Goal: Task Accomplishment & Management: Use online tool/utility

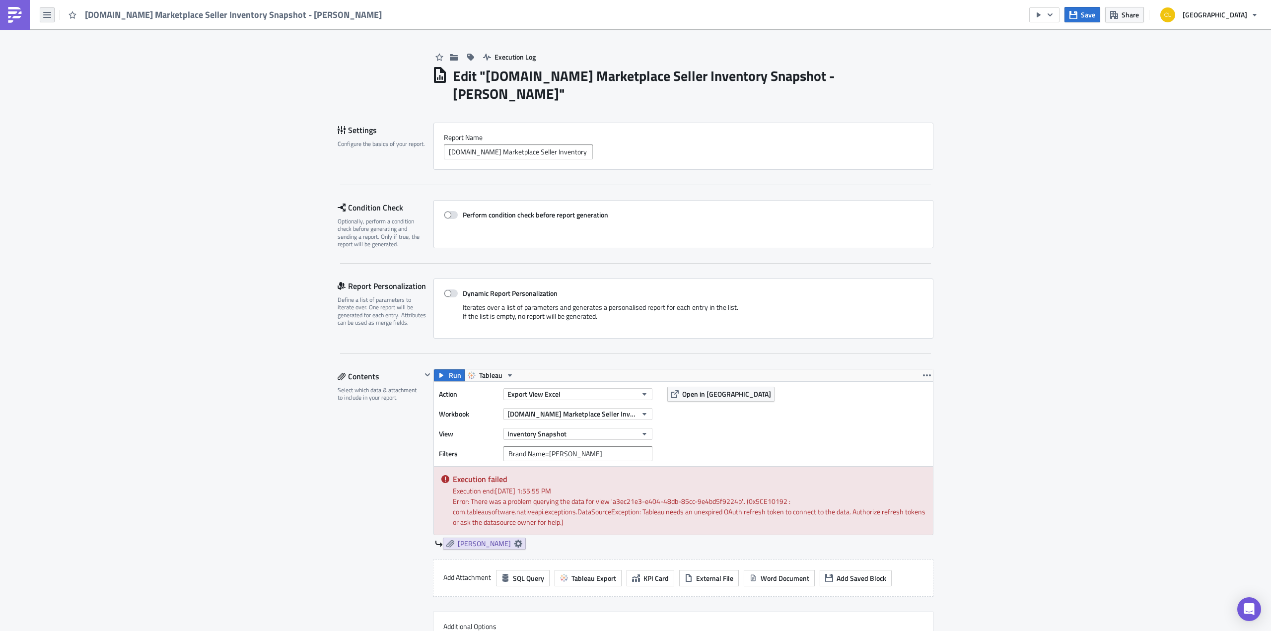
scroll to position [264, 0]
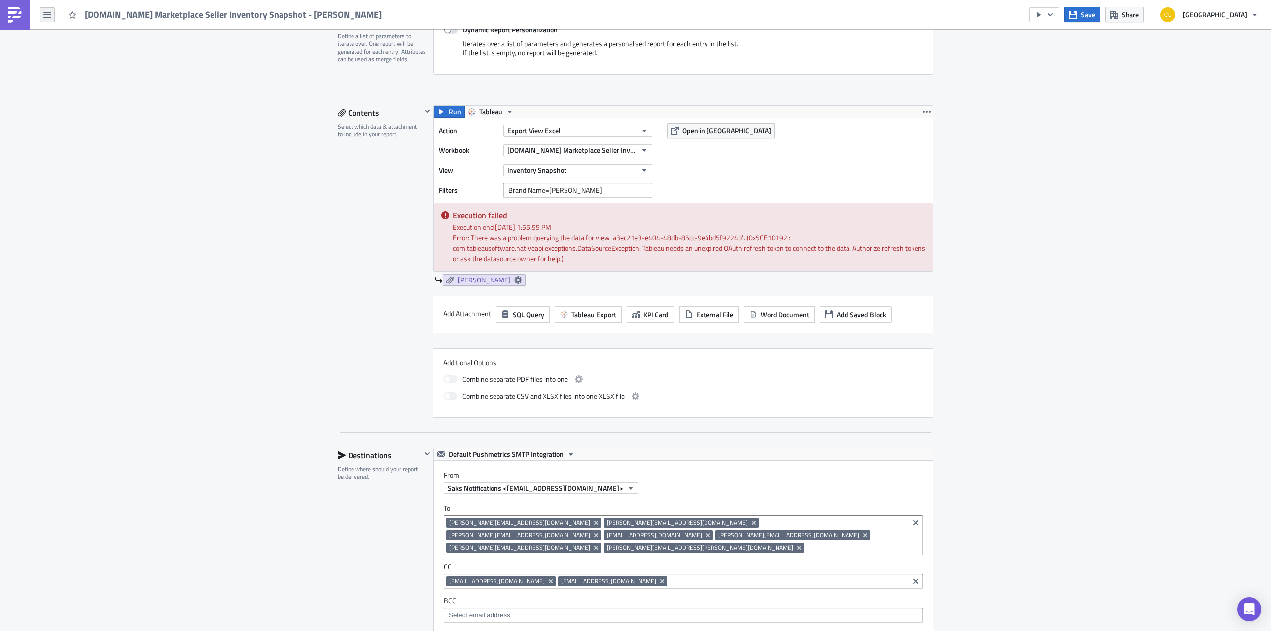
click at [42, 16] on button "button" at bounding box center [47, 14] width 15 height 15
click at [89, 68] on div "Explore" at bounding box center [90, 69] width 66 height 10
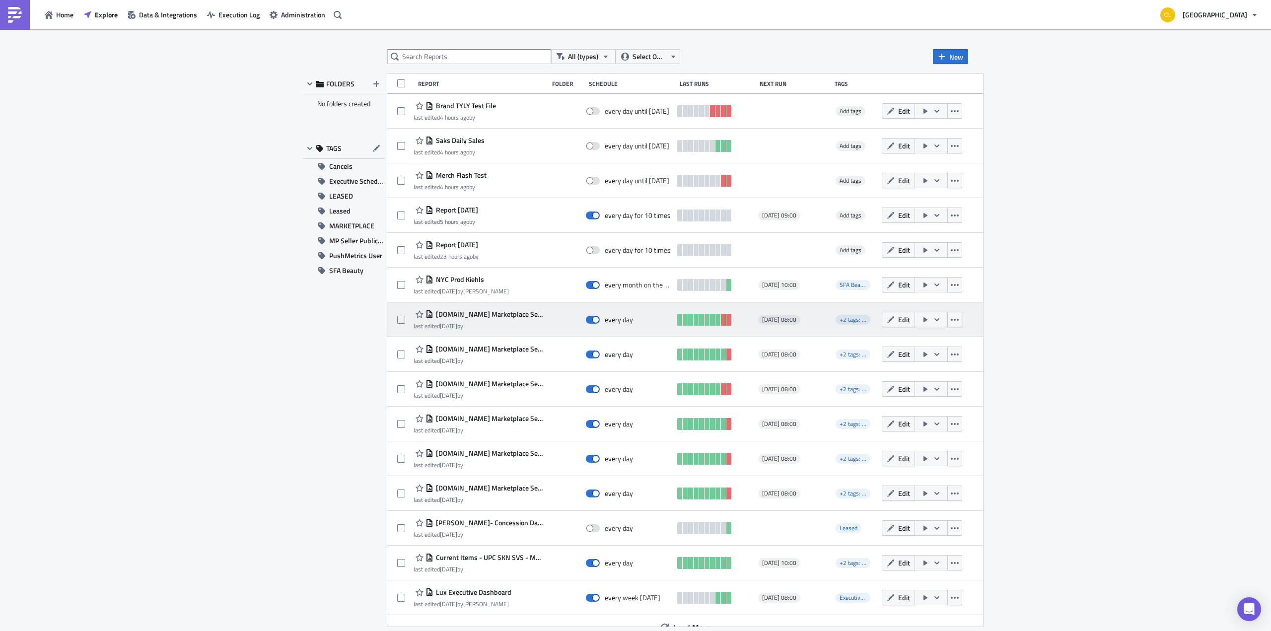
click at [933, 317] on icon "button" at bounding box center [937, 320] width 8 height 8
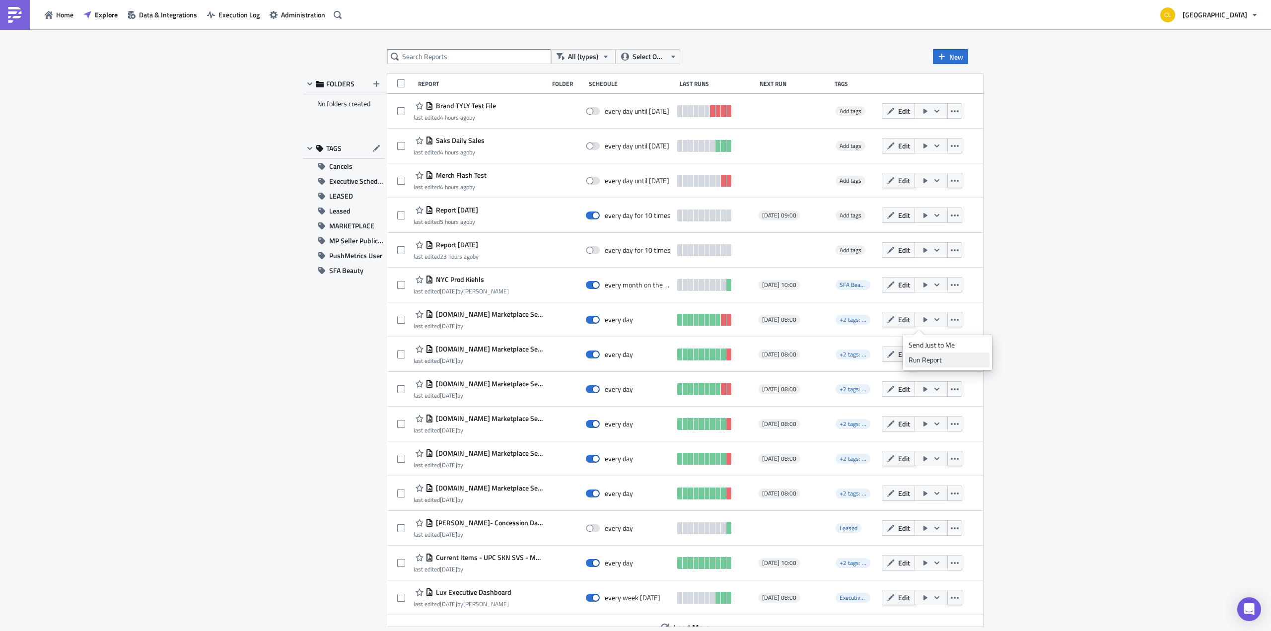
click at [938, 359] on div "Run Report" at bounding box center [947, 360] width 77 height 10
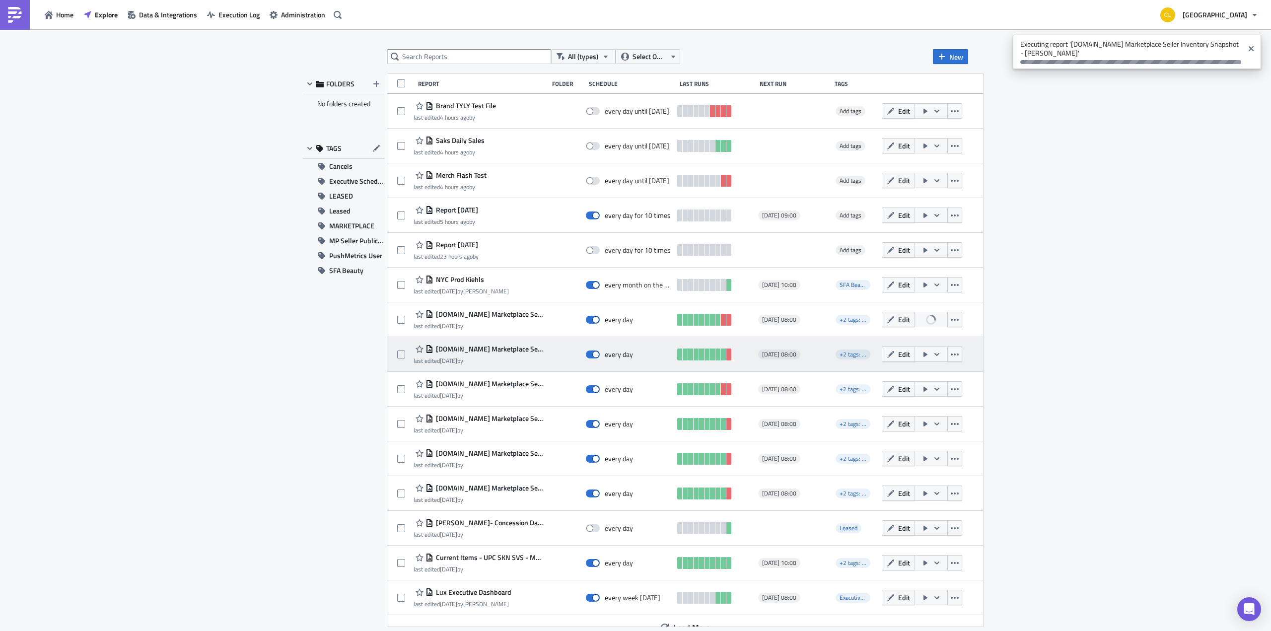
click at [934, 355] on icon "button" at bounding box center [936, 354] width 5 height 3
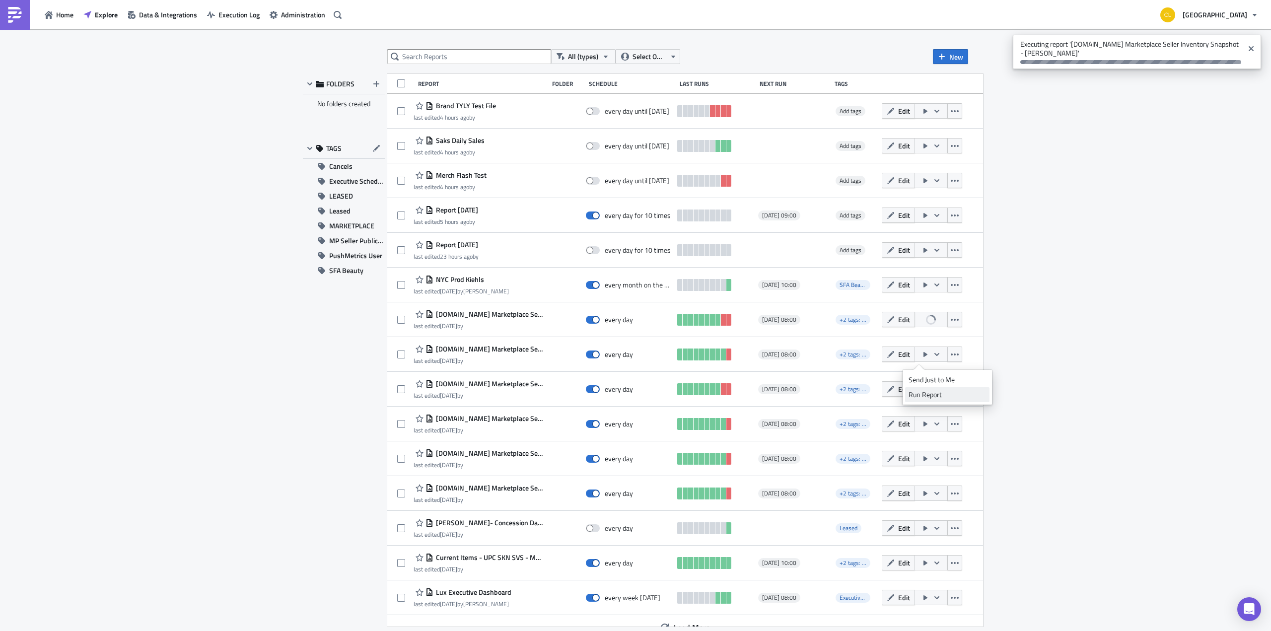
click at [938, 395] on div "Run Report" at bounding box center [947, 395] width 77 height 10
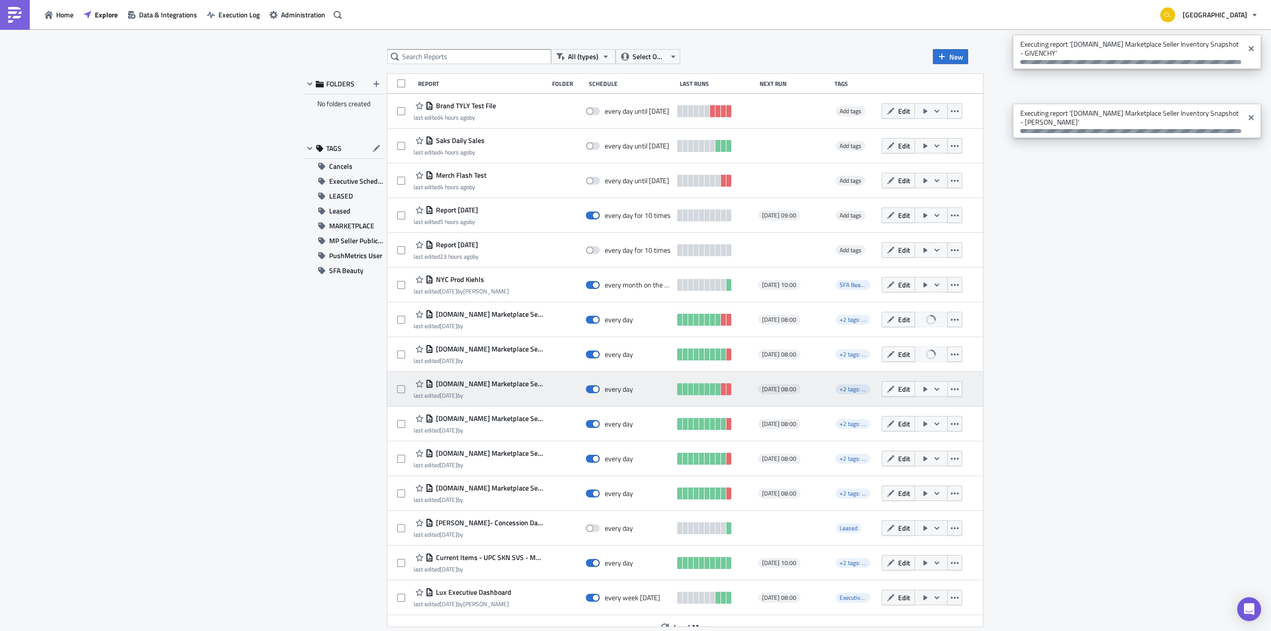
click at [933, 388] on icon "button" at bounding box center [937, 389] width 8 height 8
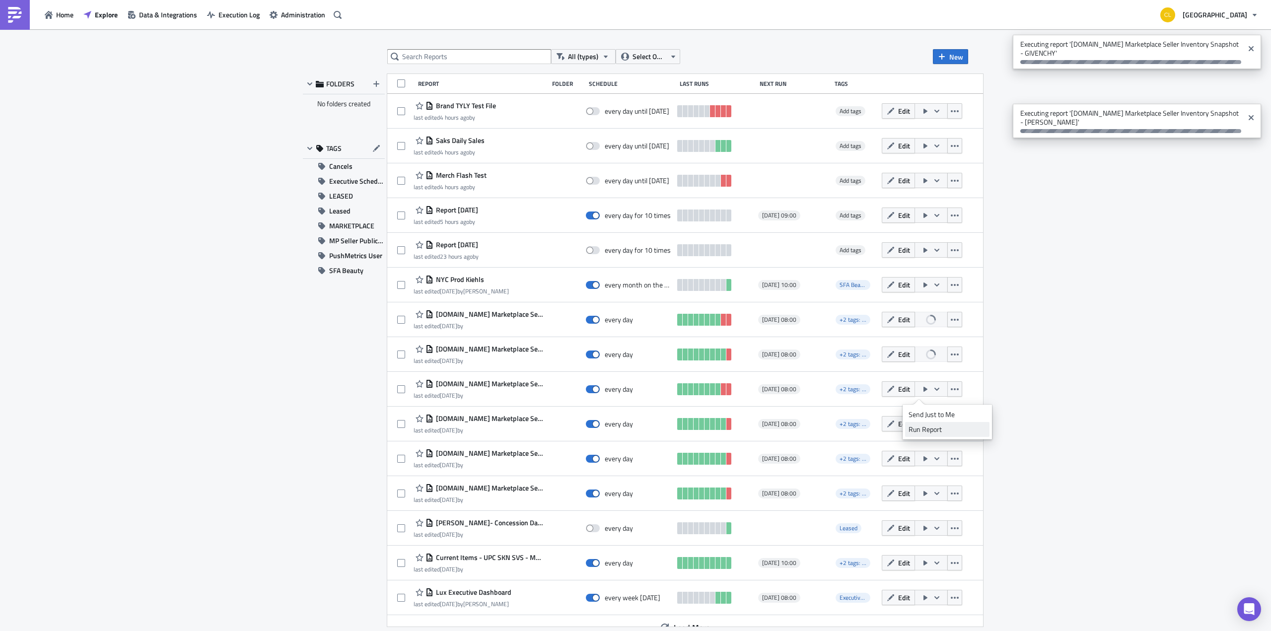
click at [926, 427] on div "Run Report" at bounding box center [947, 430] width 77 height 10
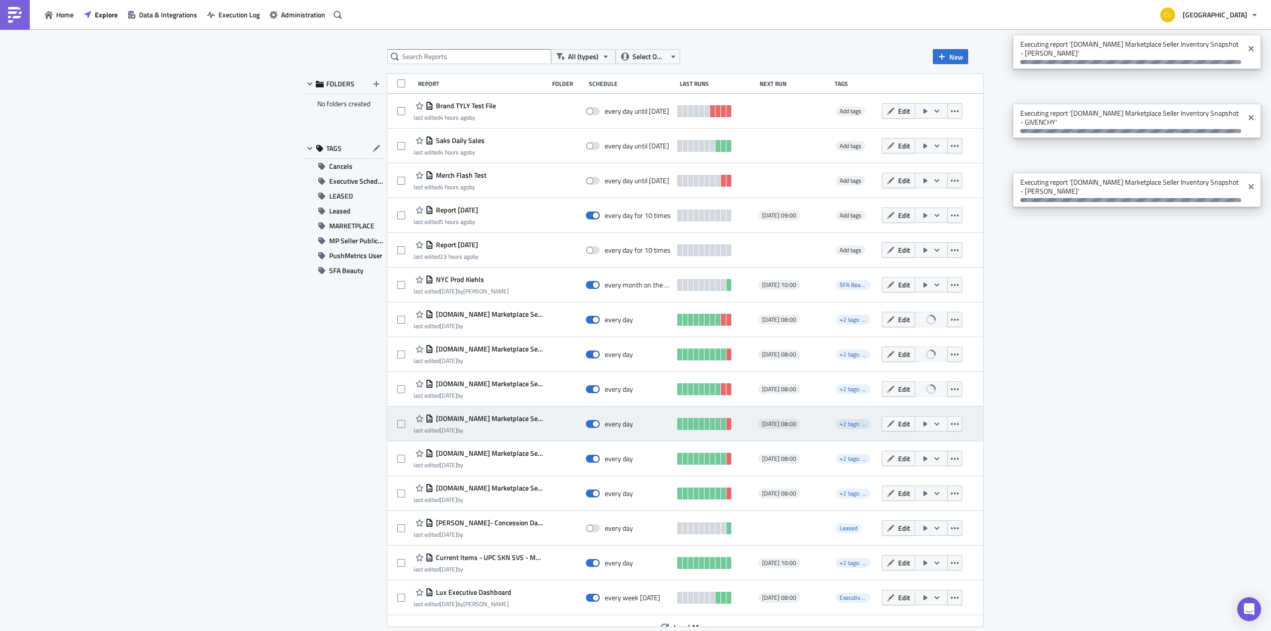
click at [933, 421] on icon "button" at bounding box center [937, 424] width 8 height 8
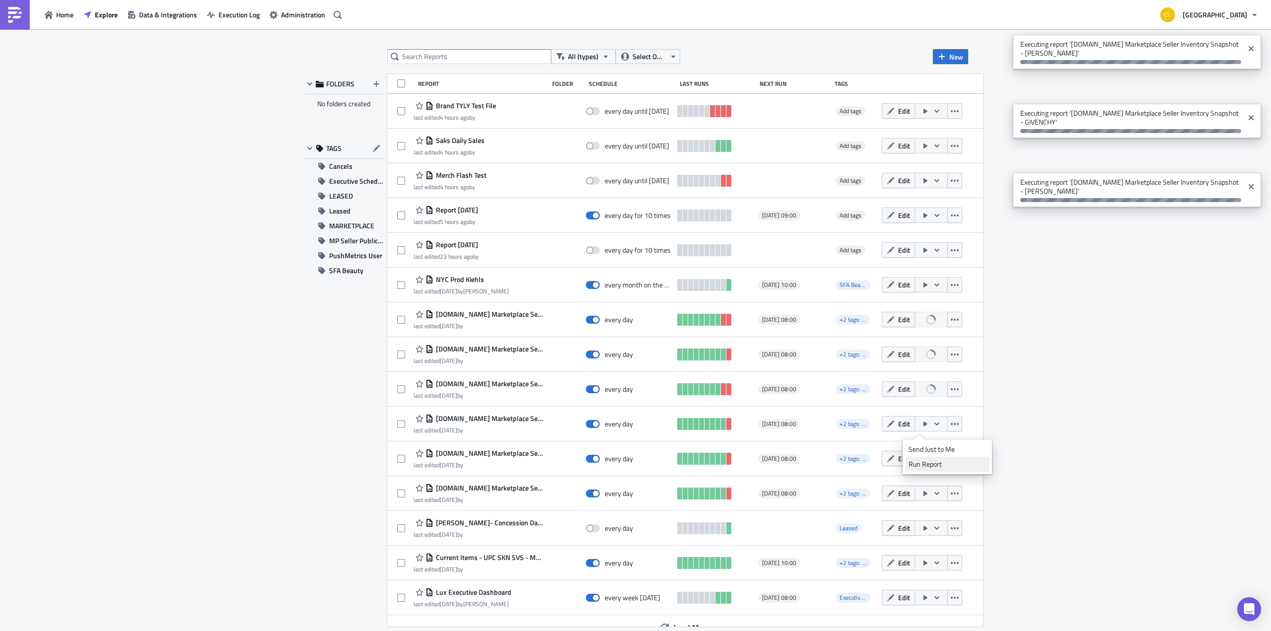
click at [922, 465] on div "Run Report" at bounding box center [947, 464] width 77 height 10
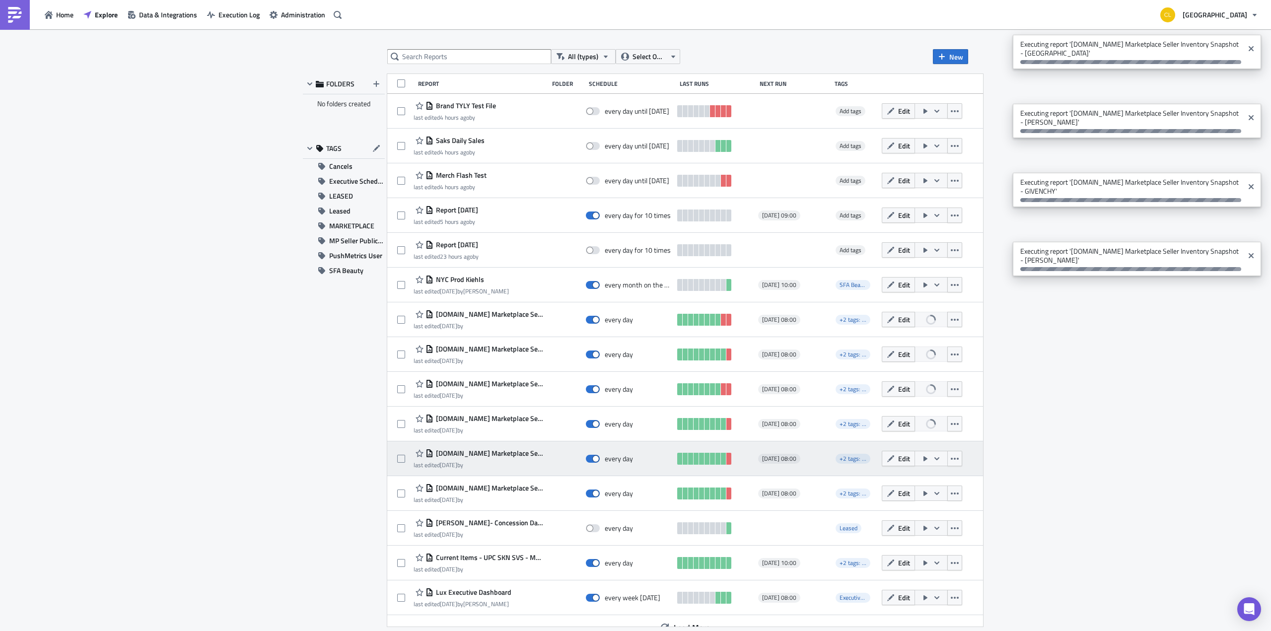
click at [934, 458] on icon "button" at bounding box center [936, 458] width 5 height 3
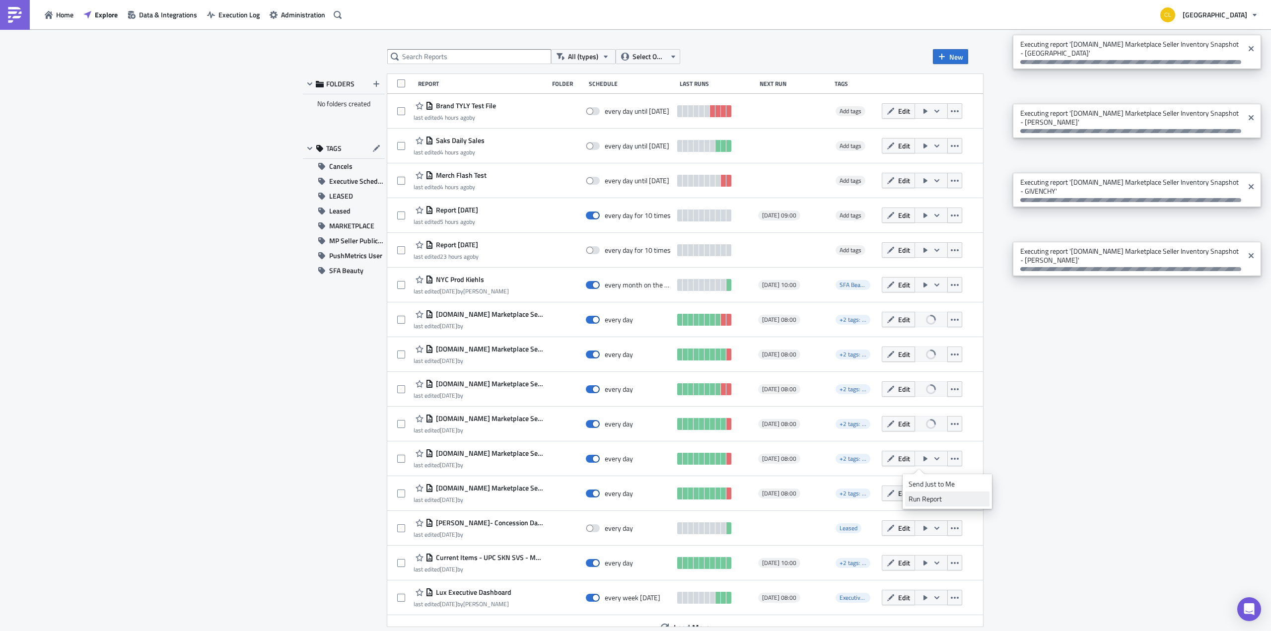
click at [922, 499] on div "Run Report" at bounding box center [947, 499] width 77 height 10
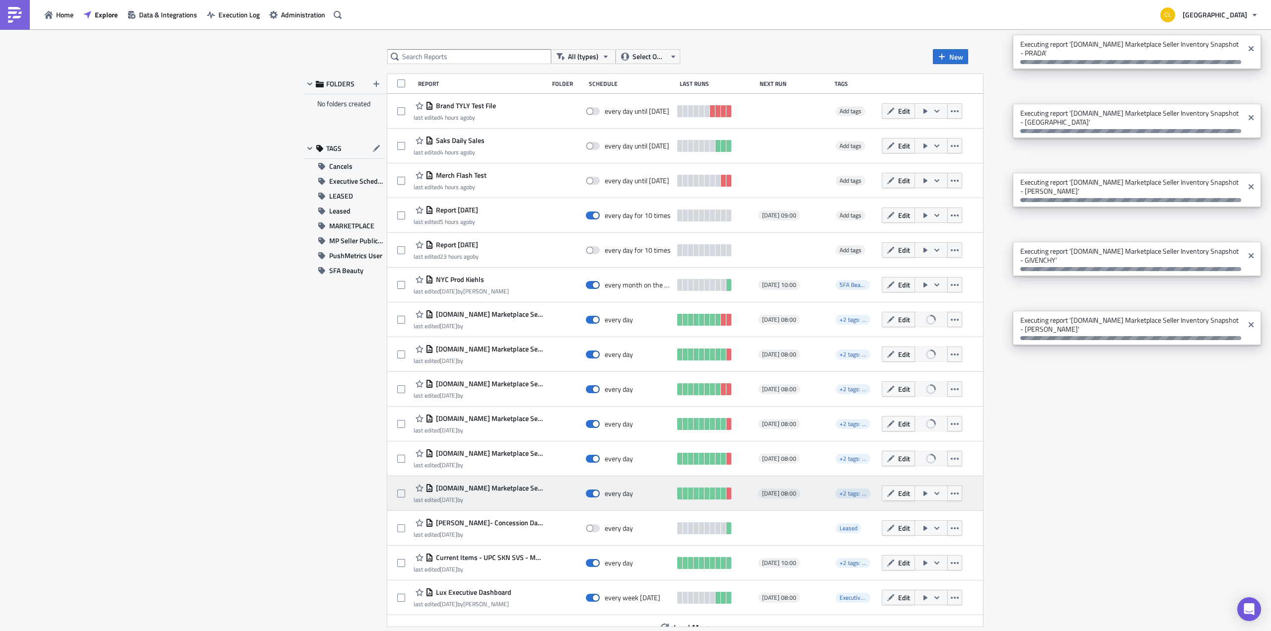
click at [934, 493] on icon "button" at bounding box center [936, 493] width 5 height 3
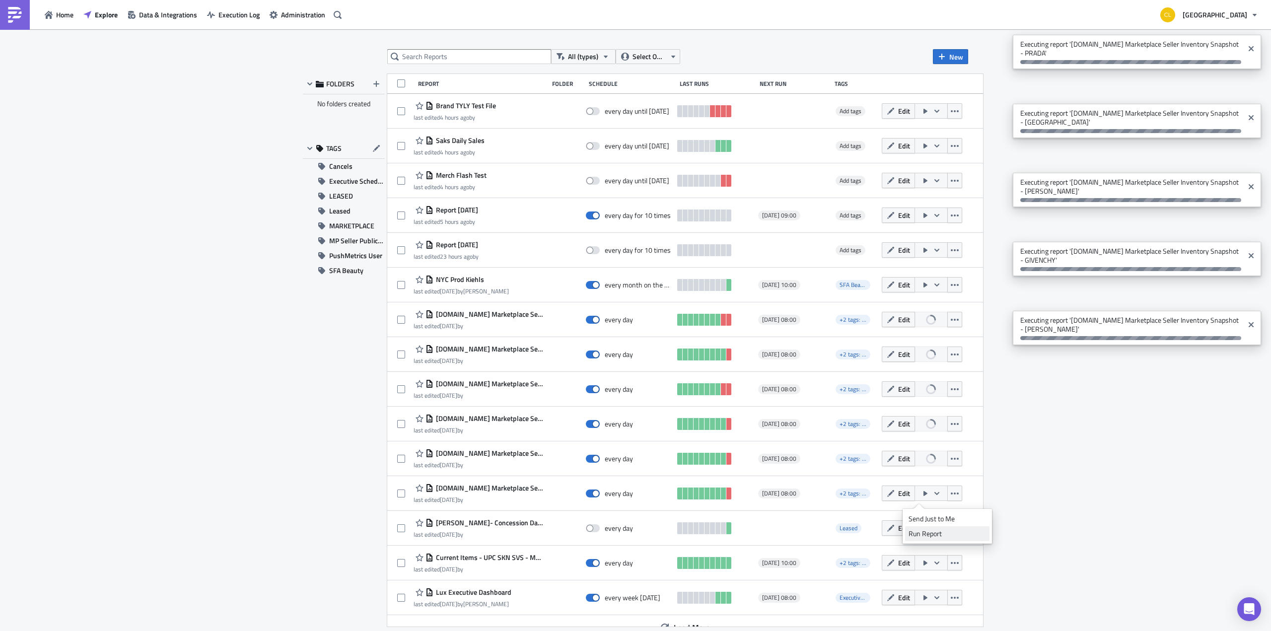
click at [926, 535] on div "Run Report" at bounding box center [947, 534] width 77 height 10
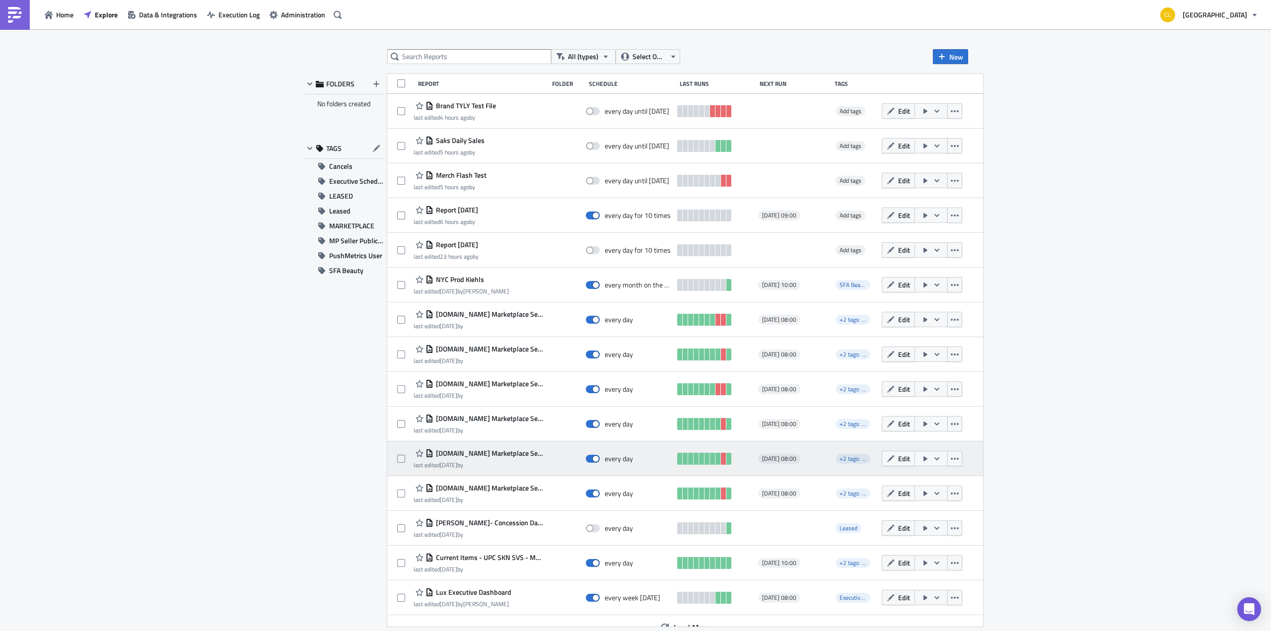
click at [517, 455] on span "[DOMAIN_NAME] Marketplace Seller Inventory Snapshot - PRADA" at bounding box center [488, 453] width 110 height 9
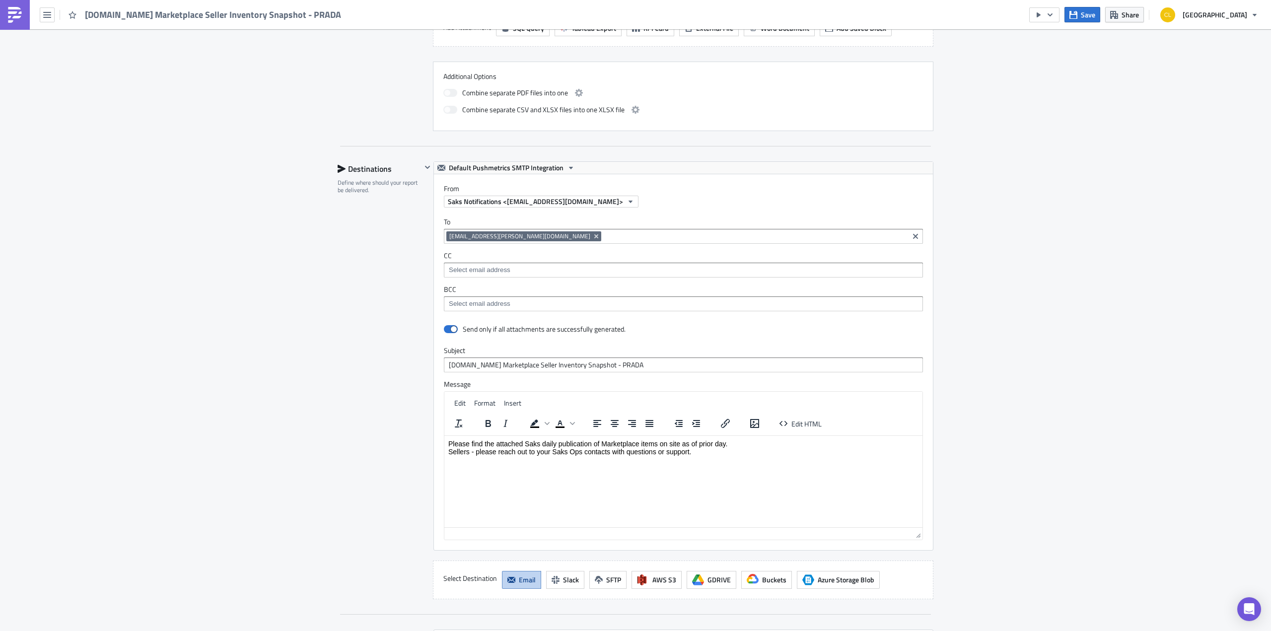
scroll to position [523, 0]
click at [592, 232] on icon "Remove Tag" at bounding box center [596, 235] width 8 height 8
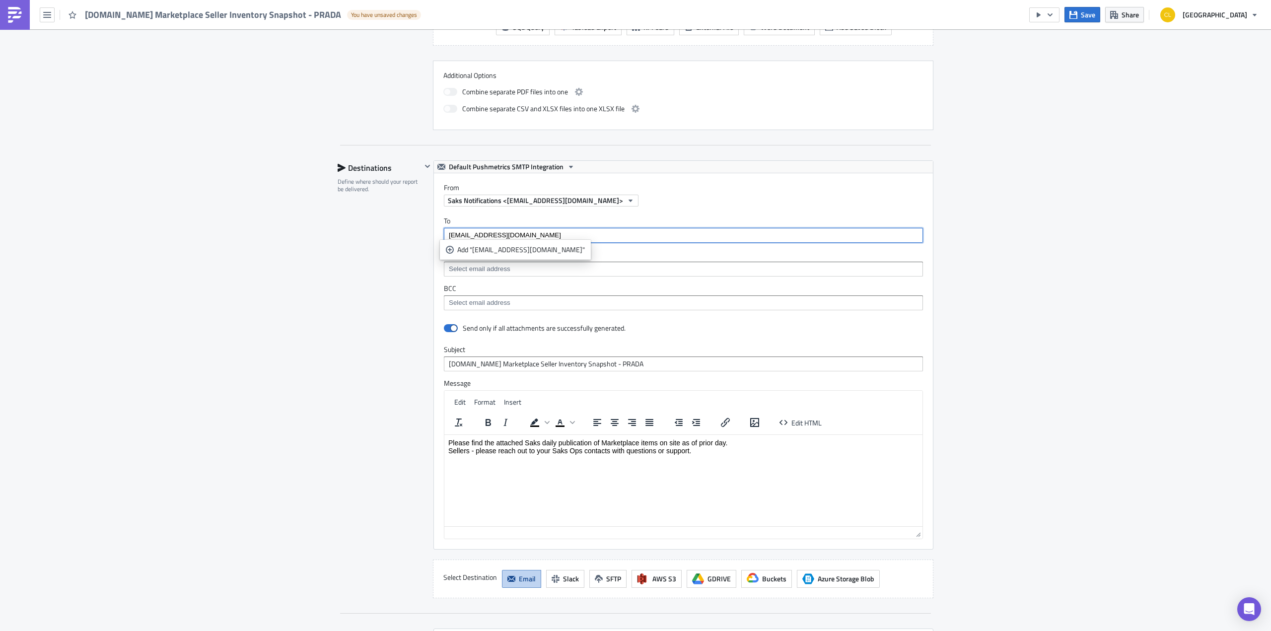
type input "[EMAIL_ADDRESS][DOMAIN_NAME]"
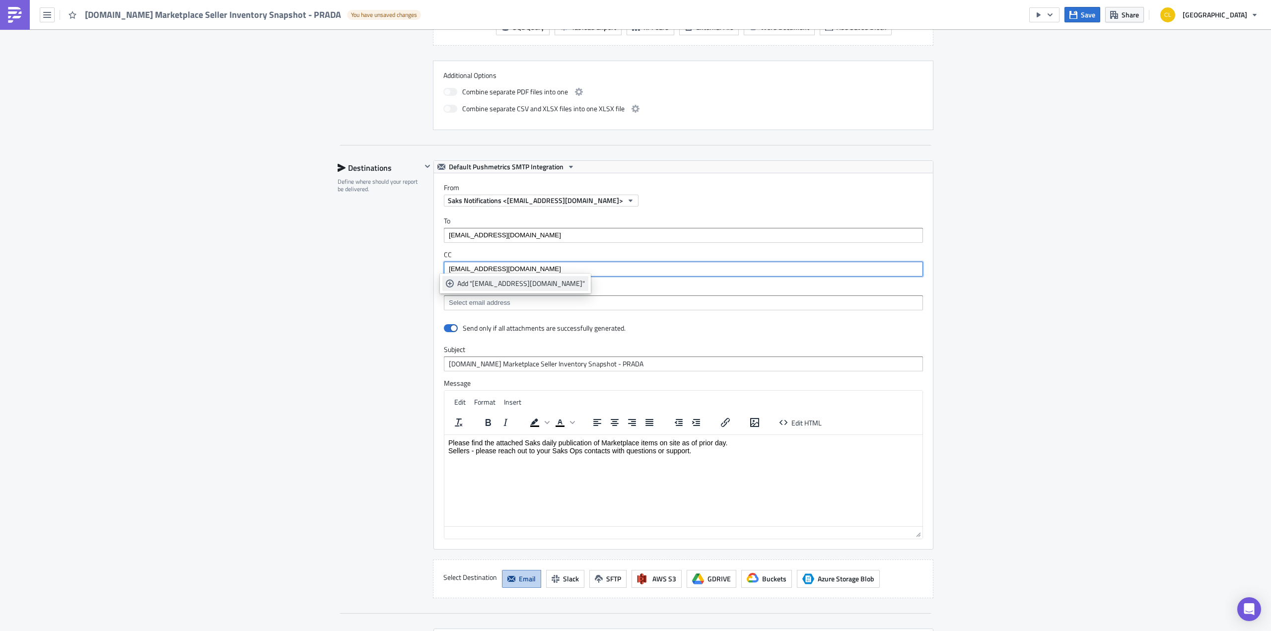
type input "[EMAIL_ADDRESS][DOMAIN_NAME]"
click at [526, 284] on div "Add "[EMAIL_ADDRESS][DOMAIN_NAME]"" at bounding box center [521, 284] width 128 height 10
type input "[EMAIL_ADDRESS][DOMAIN_NAME]"
click at [524, 284] on div "Add "[EMAIL_ADDRESS][DOMAIN_NAME]"" at bounding box center [521, 284] width 128 height 10
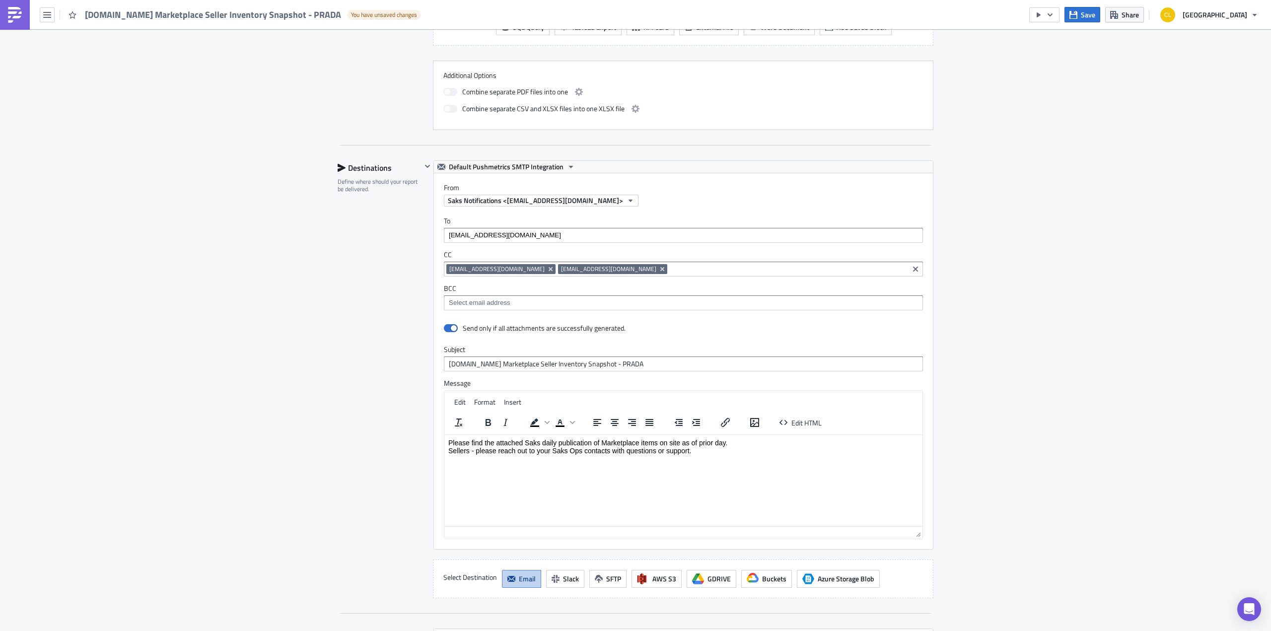
click at [662, 244] on div "To [EMAIL_ADDRESS][DOMAIN_NAME] CC [EMAIL_ADDRESS][DOMAIN_NAME] [EMAIL_ADDRESS]…" at bounding box center [683, 264] width 499 height 114
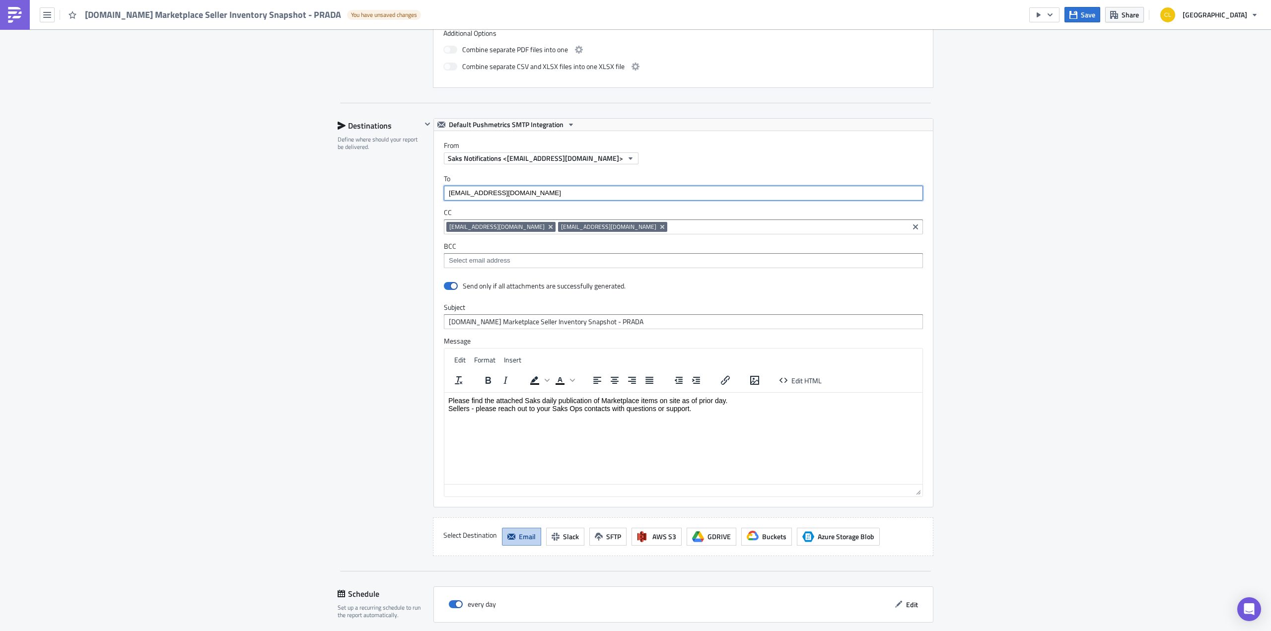
click at [539, 189] on input "[EMAIL_ADDRESS][DOMAIN_NAME]" at bounding box center [682, 193] width 473 height 10
click at [537, 210] on div "Add "[EMAIL_ADDRESS][DOMAIN_NAME]"" at bounding box center [521, 207] width 128 height 10
click at [903, 158] on div "Saks Notifications <[EMAIL_ADDRESS][DOMAIN_NAME]>" at bounding box center [688, 158] width 489 height 12
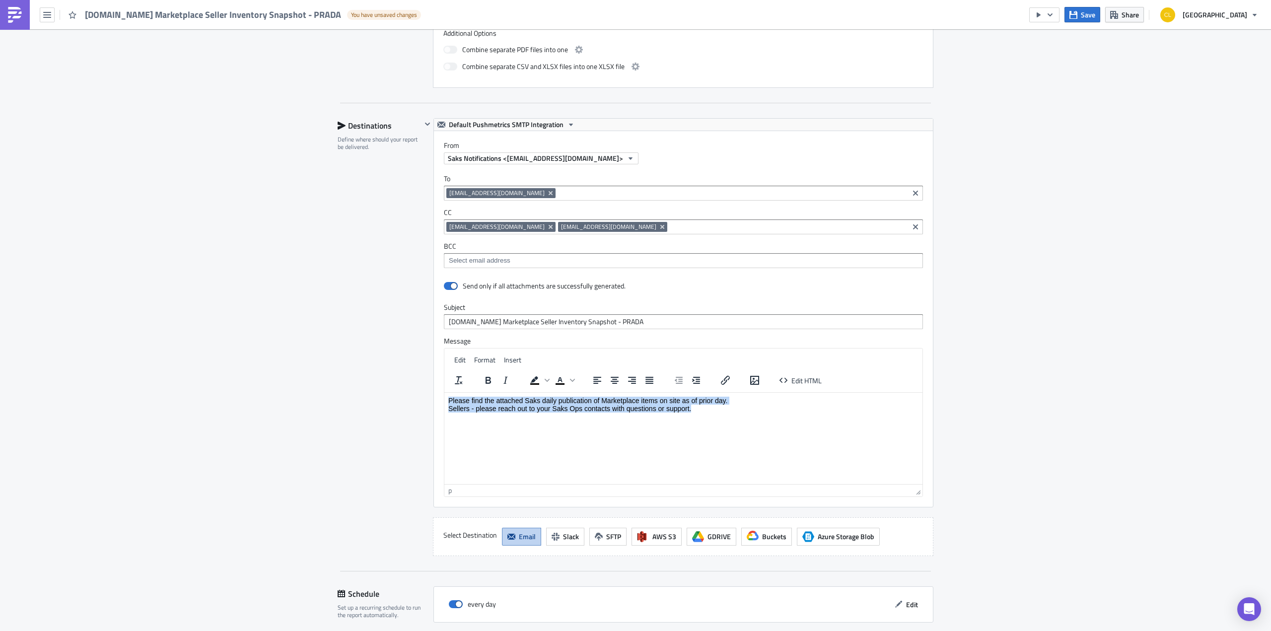
drag, startPoint x: 702, startPoint y: 407, endPoint x: 418, endPoint y: 395, distance: 284.2
click at [444, 395] on html "Please find the attached Saks daily publication of Marketplace items on site as…" at bounding box center [683, 404] width 478 height 24
paste body "Rich Text Area. Press ALT-0 for help."
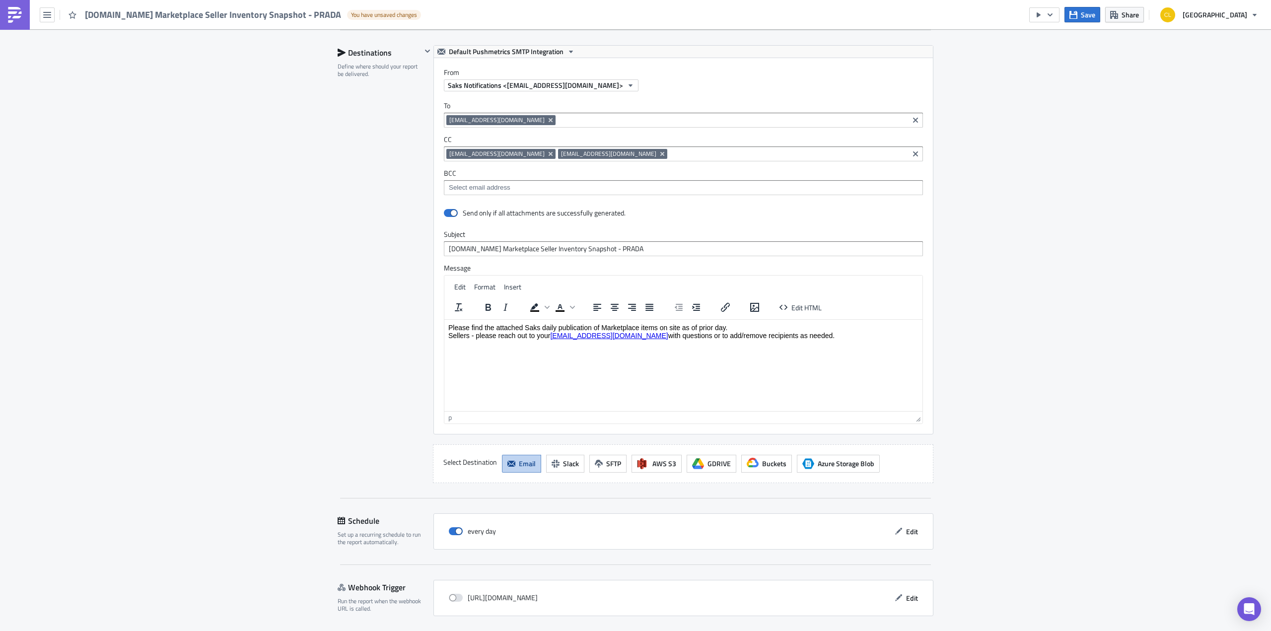
scroll to position [667, 0]
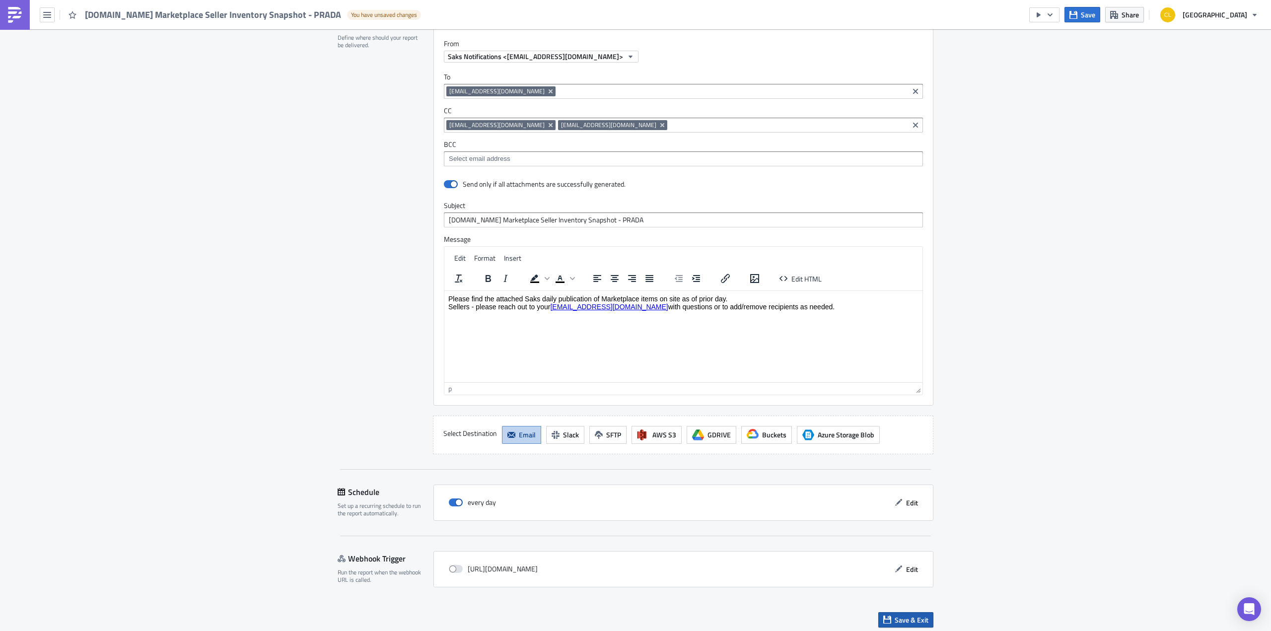
click at [896, 617] on span "Save & Exit" at bounding box center [912, 620] width 34 height 10
